Goal: Navigation & Orientation: Go to known website

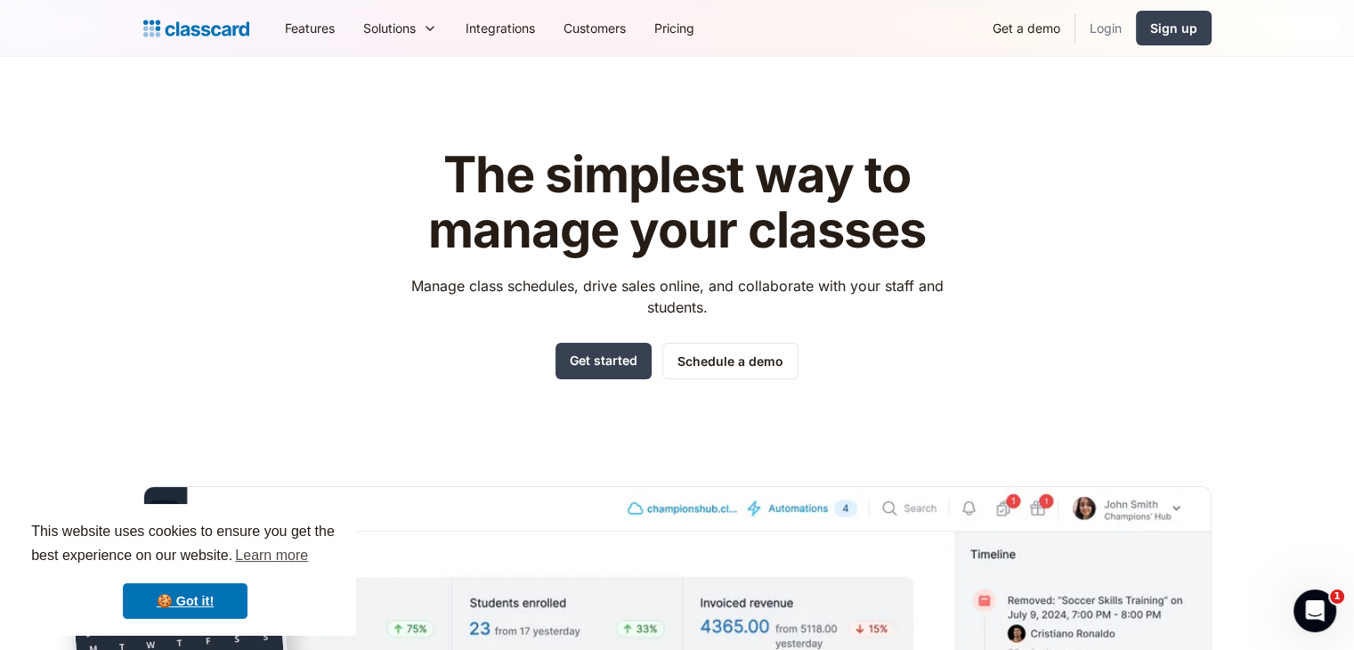
click at [1123, 27] on link "Login" at bounding box center [1106, 28] width 61 height 40
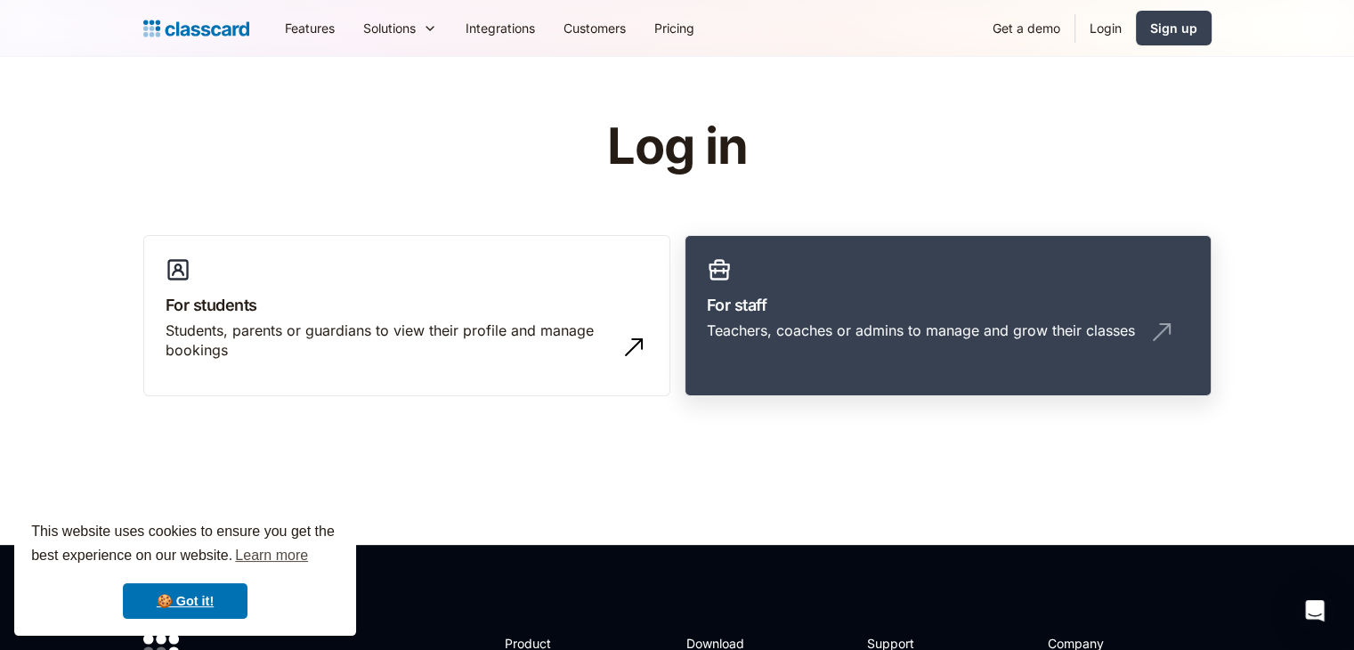
click at [843, 248] on link "For staff Teachers, coaches or admins to manage and grow their classes" at bounding box center [948, 316] width 527 height 162
